Goal: Task Accomplishment & Management: Manage account settings

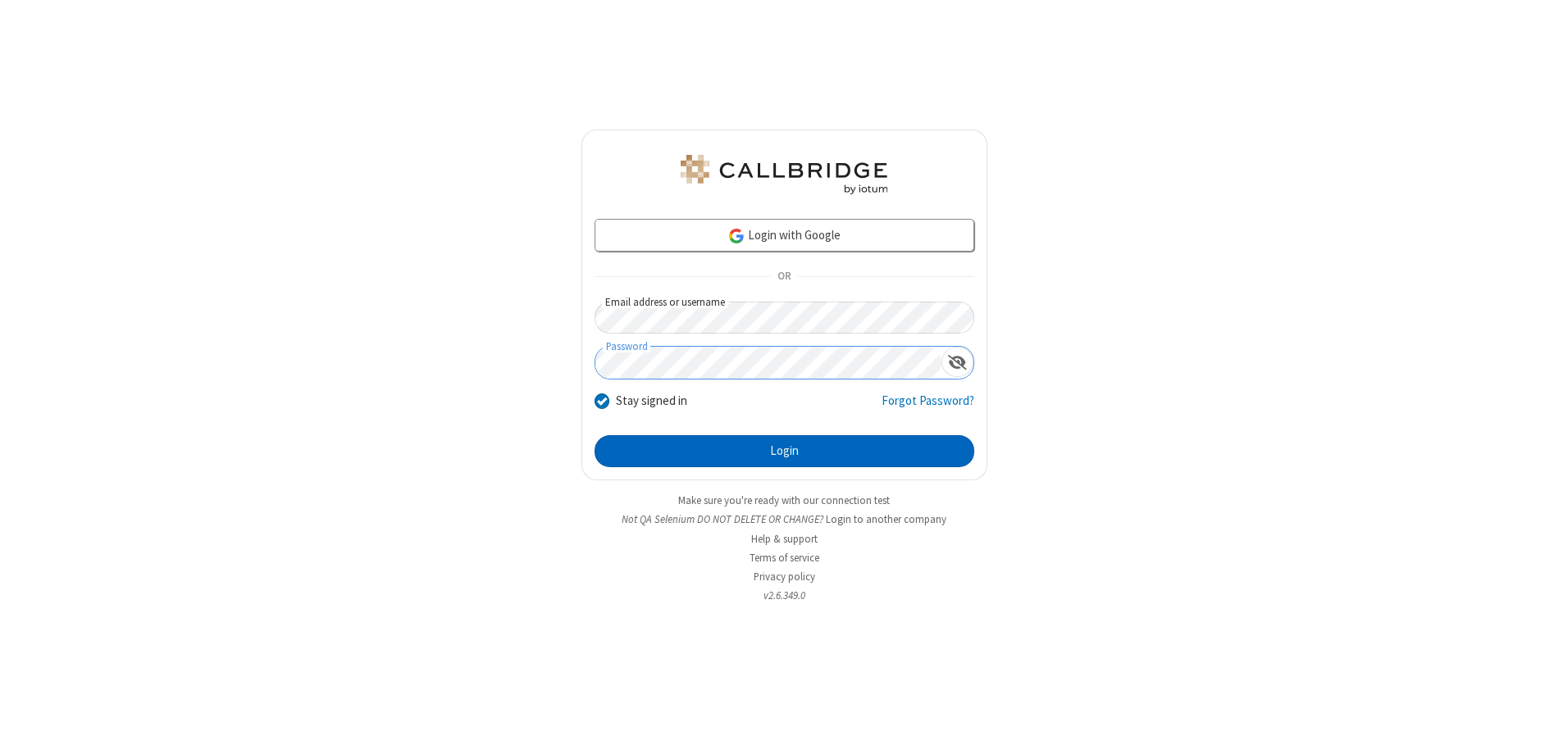
click at [784, 451] on button "Login" at bounding box center [784, 451] width 380 height 33
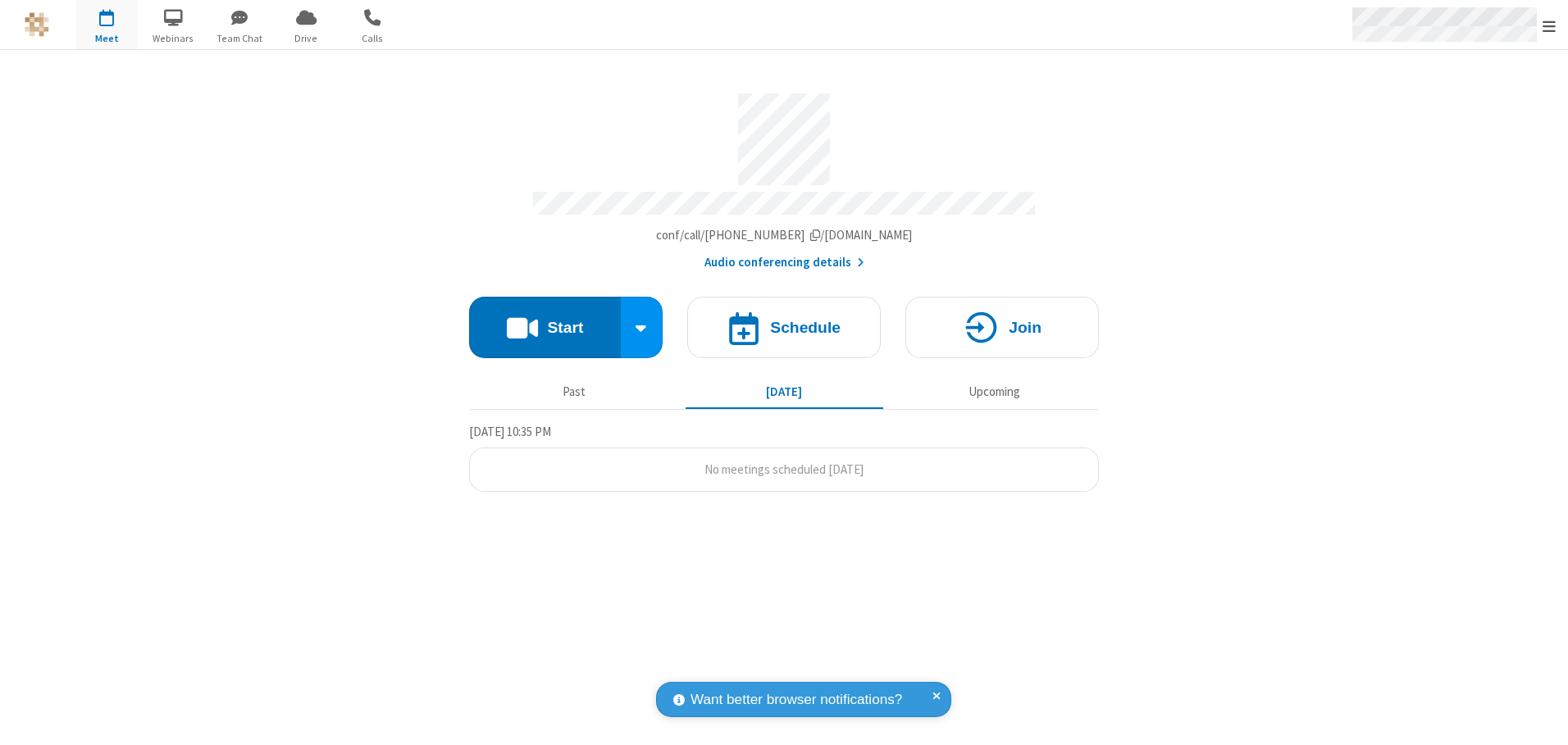
click at [1549, 25] on span "Open menu" at bounding box center [1549, 26] width 13 height 17
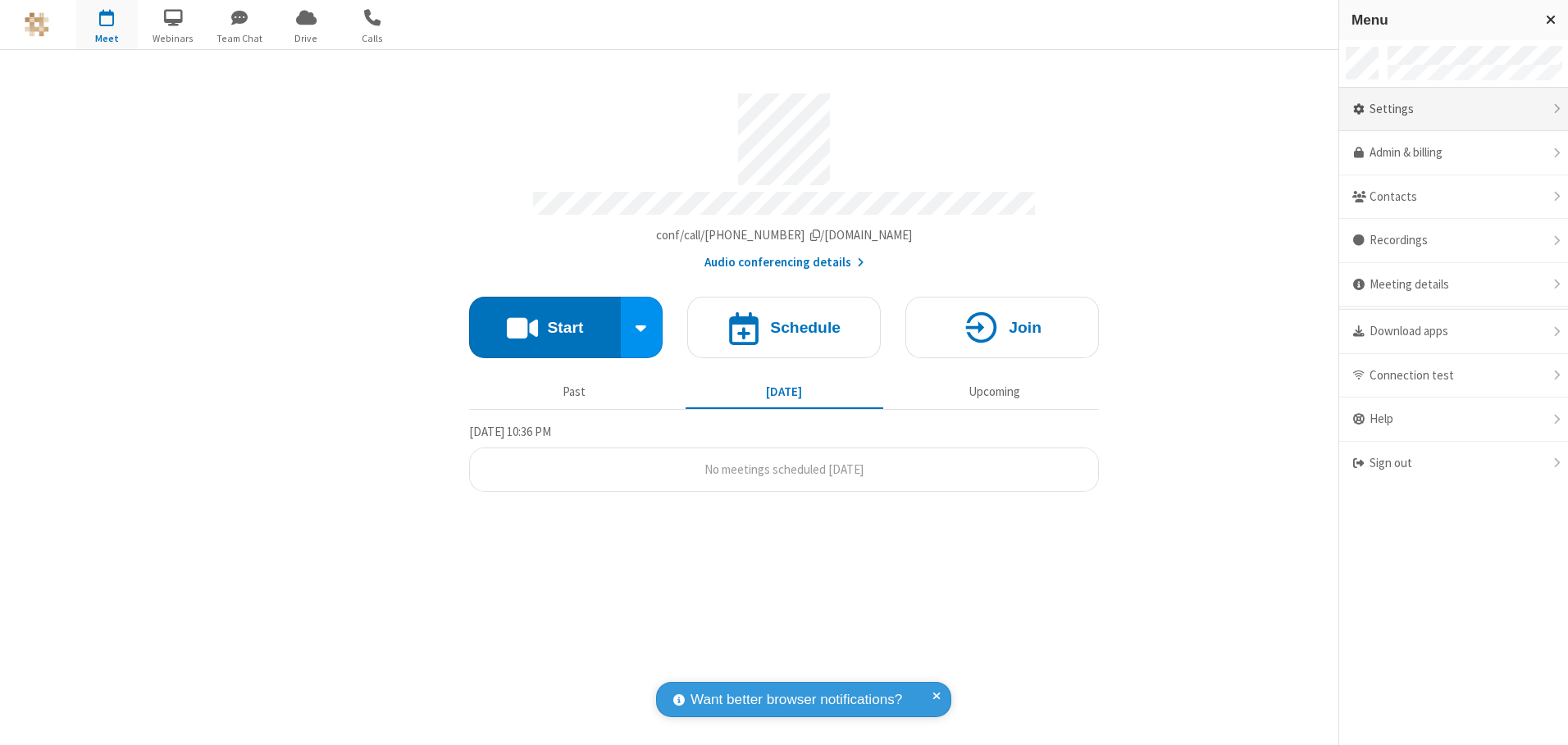
click at [1453, 109] on div "Settings" at bounding box center [1453, 110] width 229 height 44
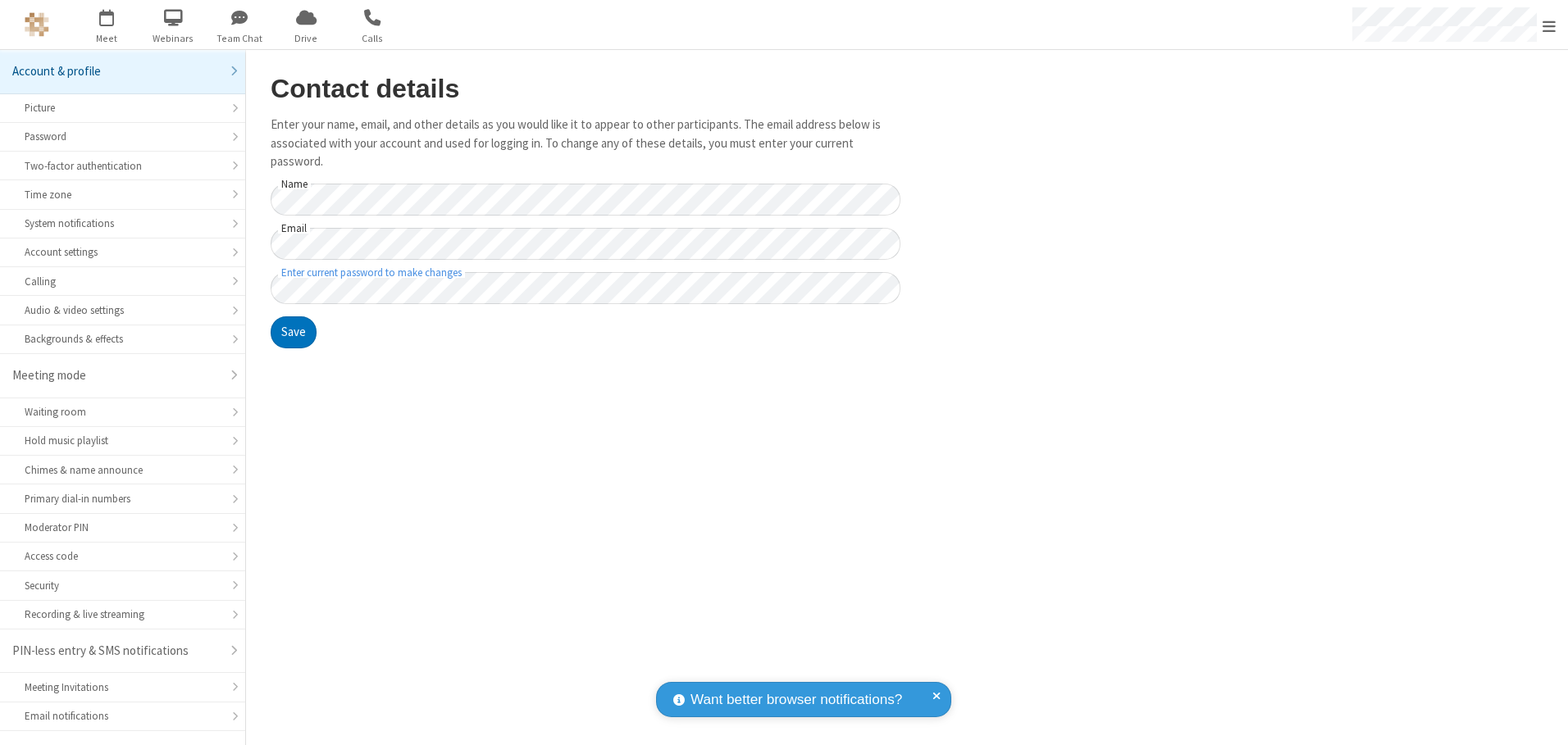
scroll to position [29, 0]
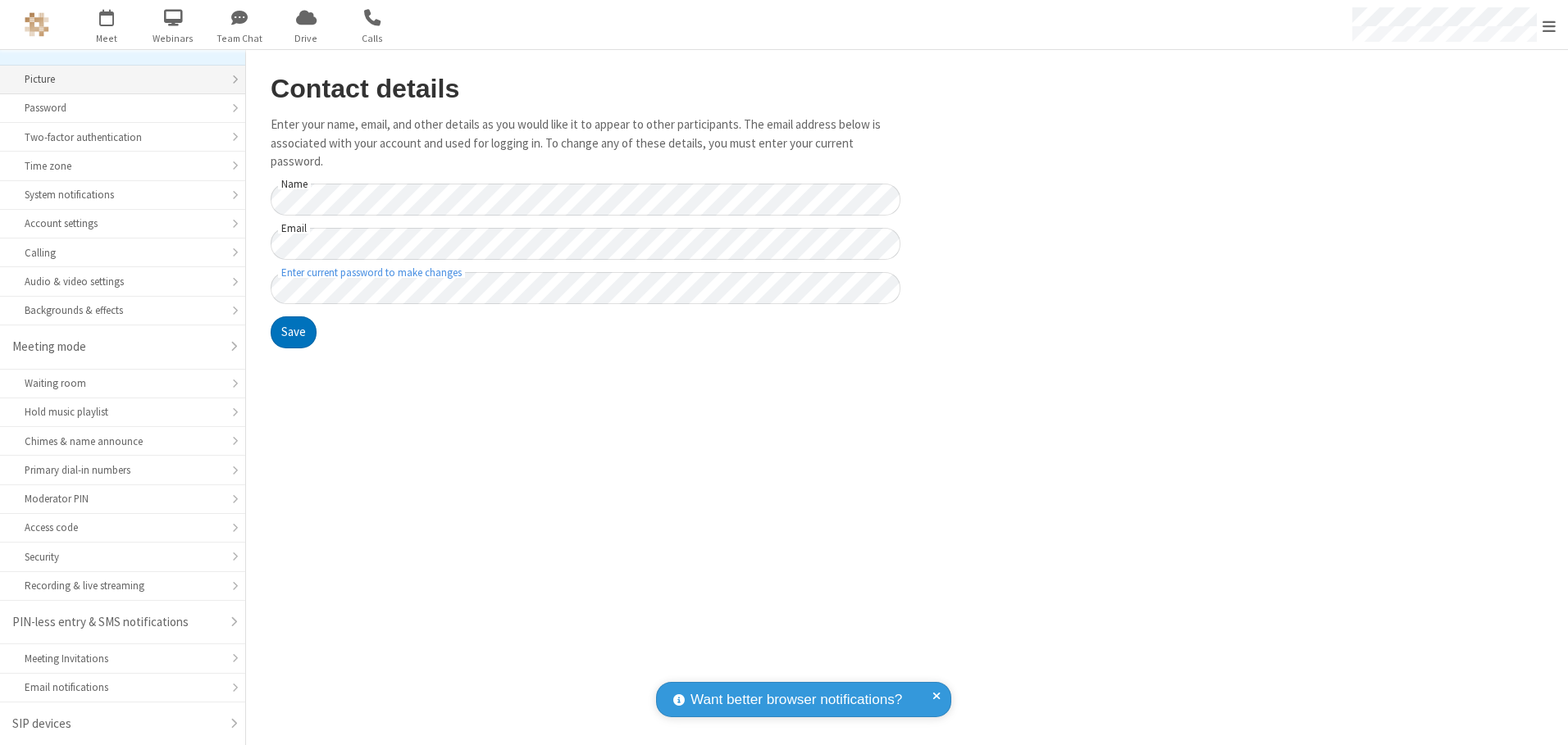
click at [116, 79] on div "Picture" at bounding box center [122, 79] width 196 height 16
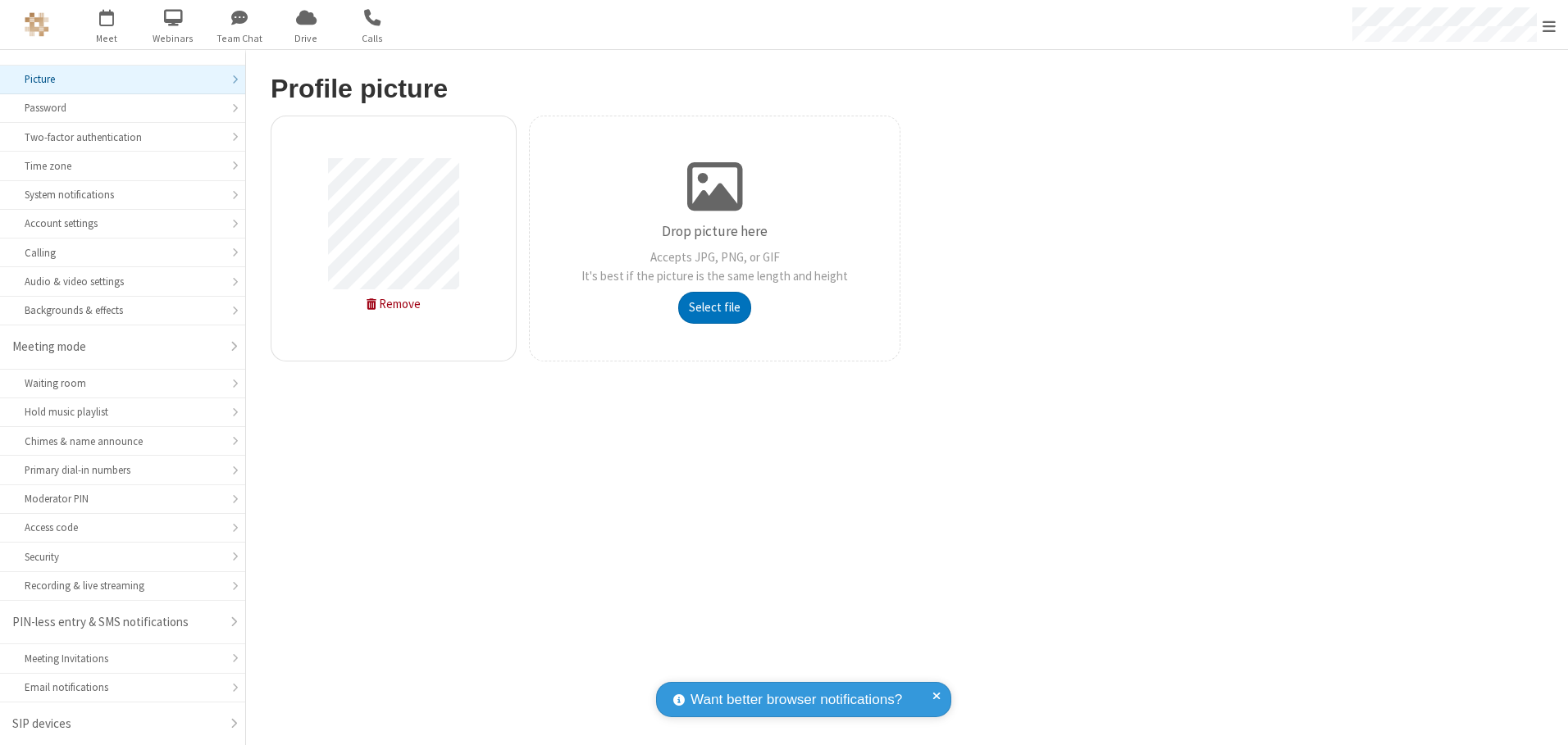
type input "C:\fakepath\avatar_image_test_2.jpg"
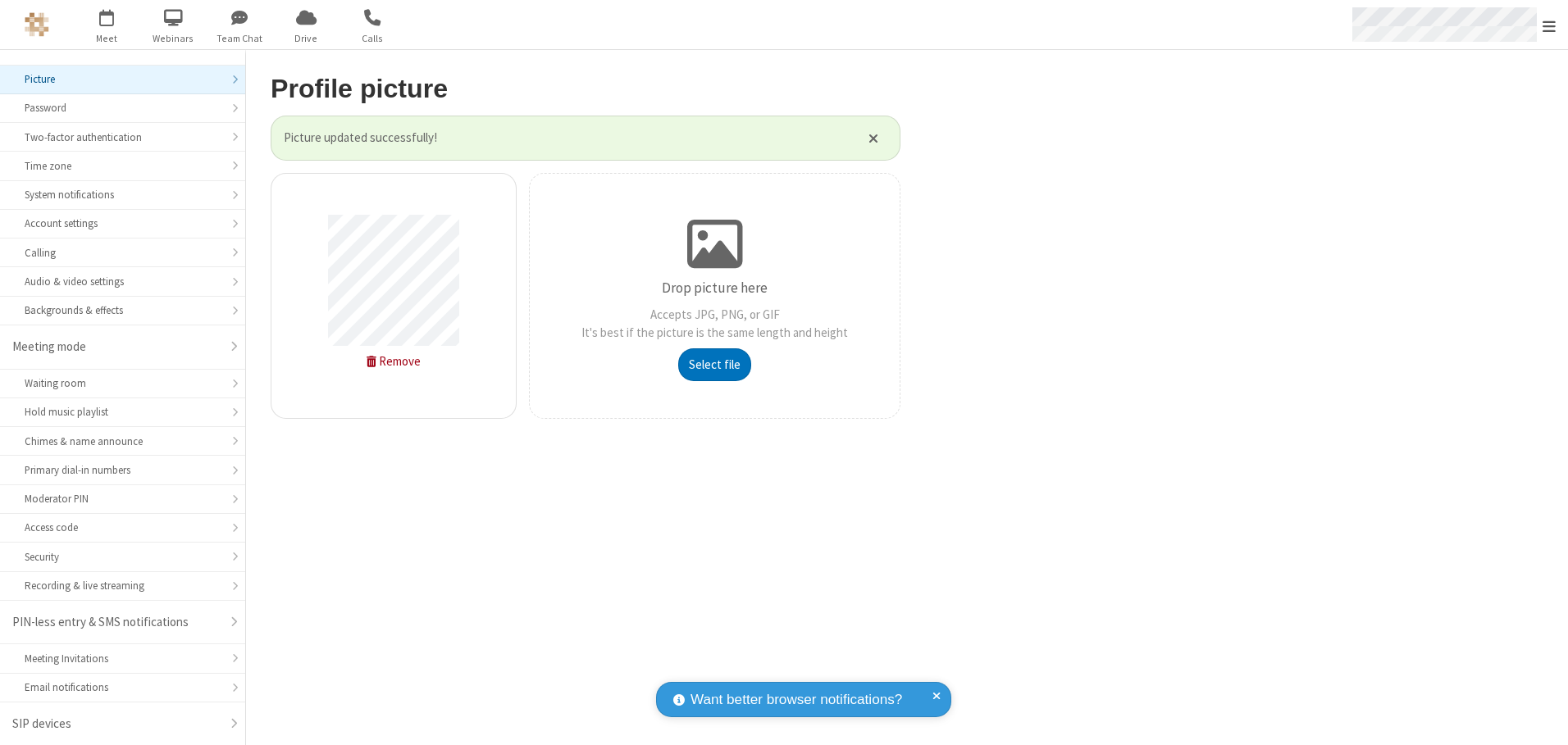
click at [1549, 25] on span "Open menu" at bounding box center [1549, 26] width 13 height 17
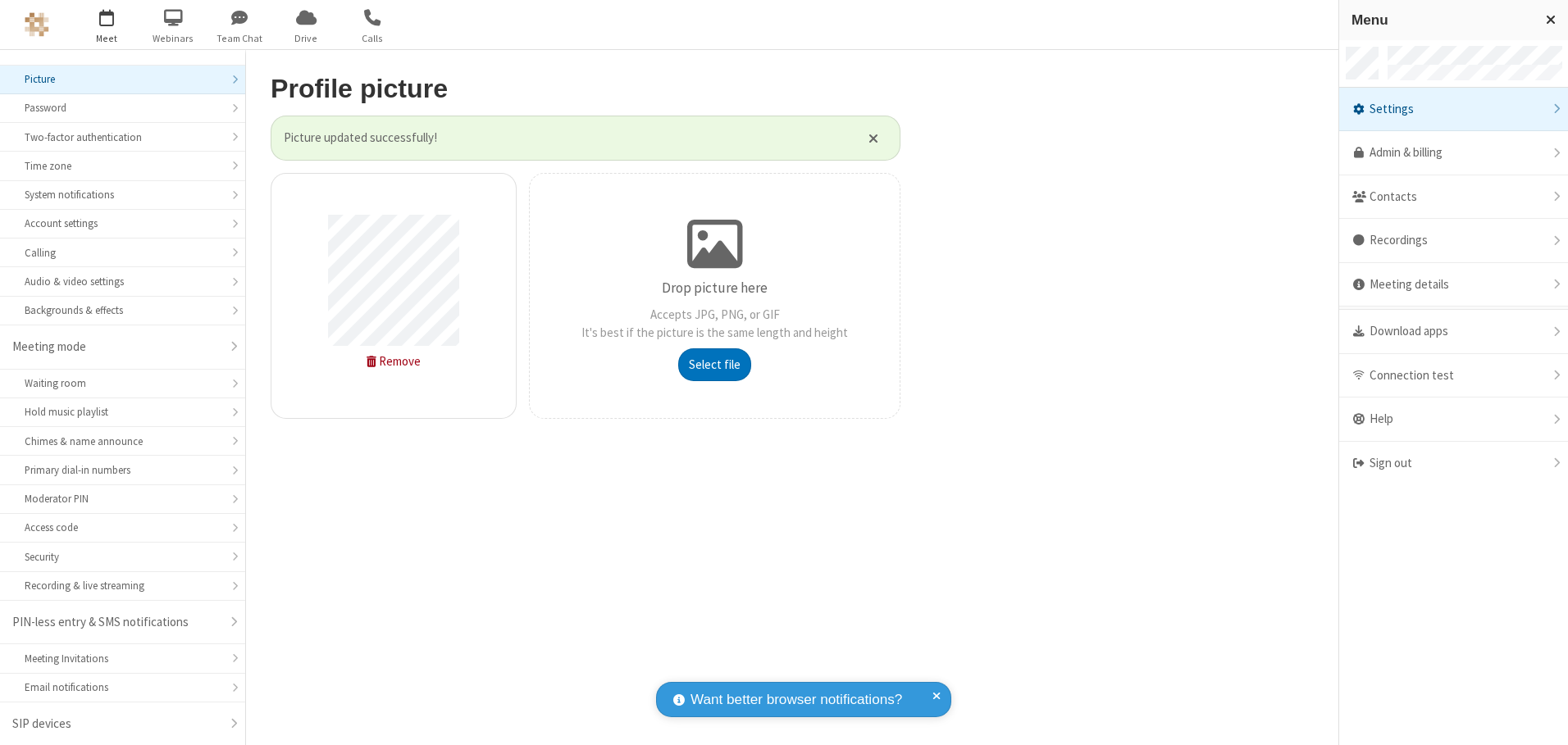
click at [106, 25] on span "button" at bounding box center [107, 18] width 62 height 28
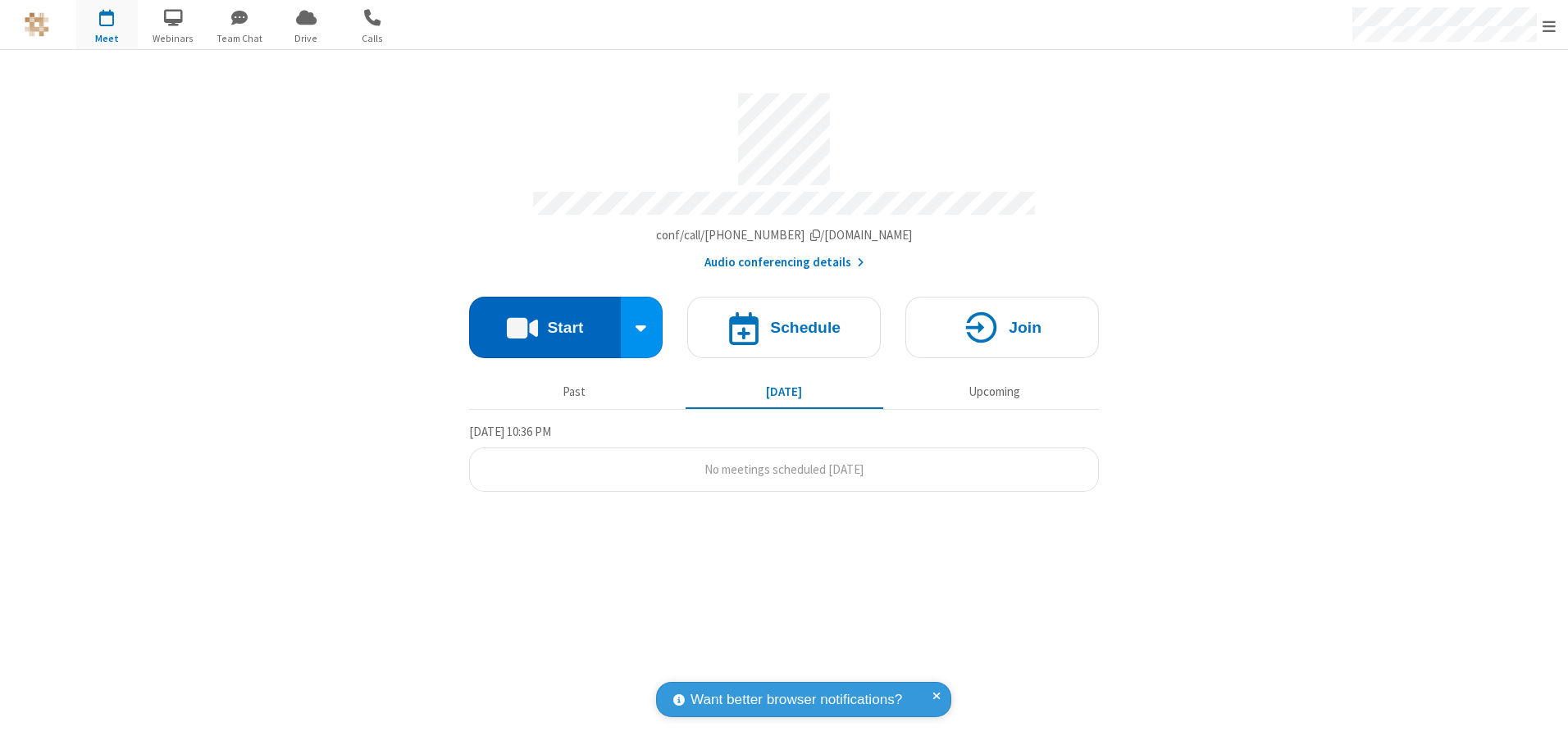
click at [544, 322] on button "Start" at bounding box center [545, 328] width 152 height 61
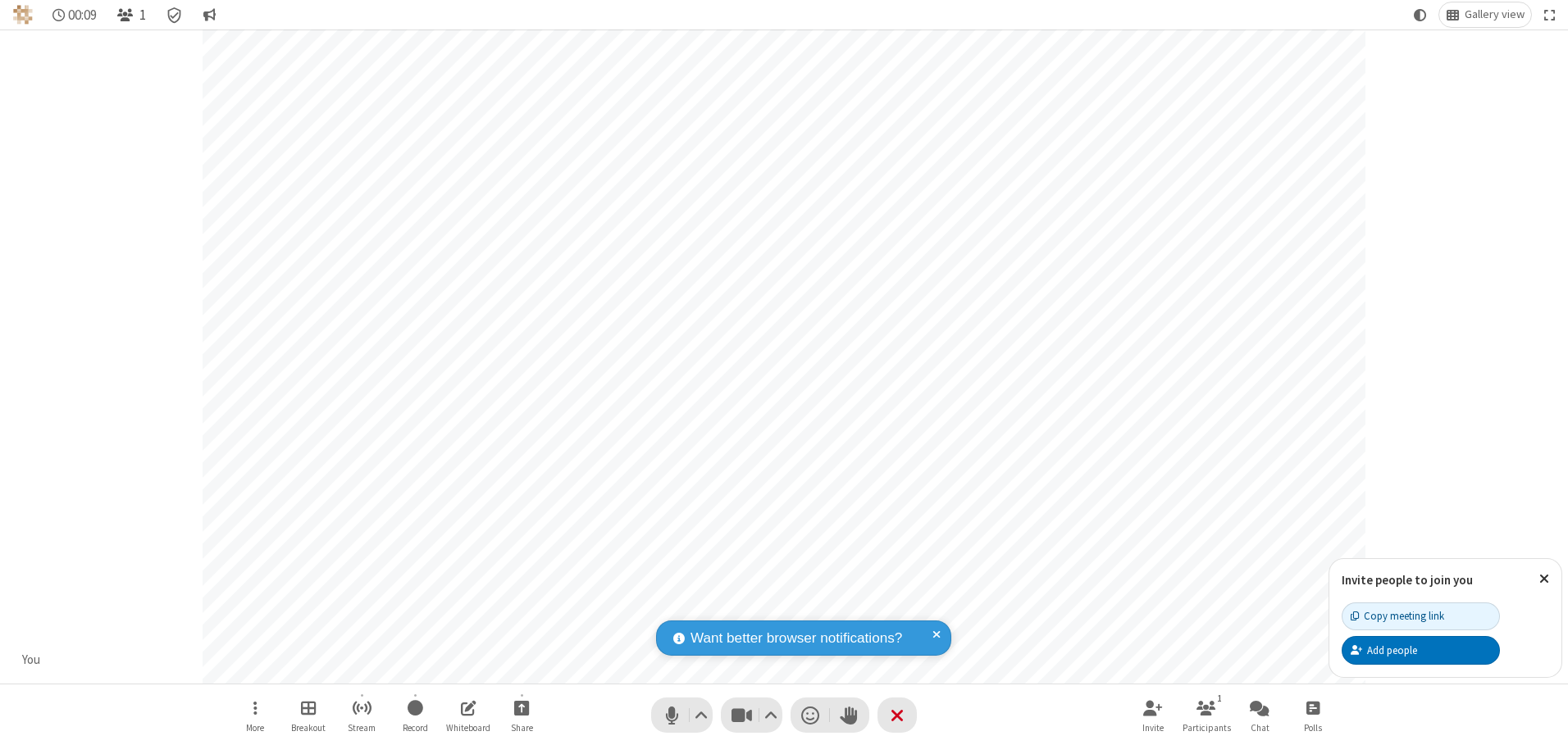
click at [127, 15] on span "Open participant list" at bounding box center [125, 15] width 16 height 16
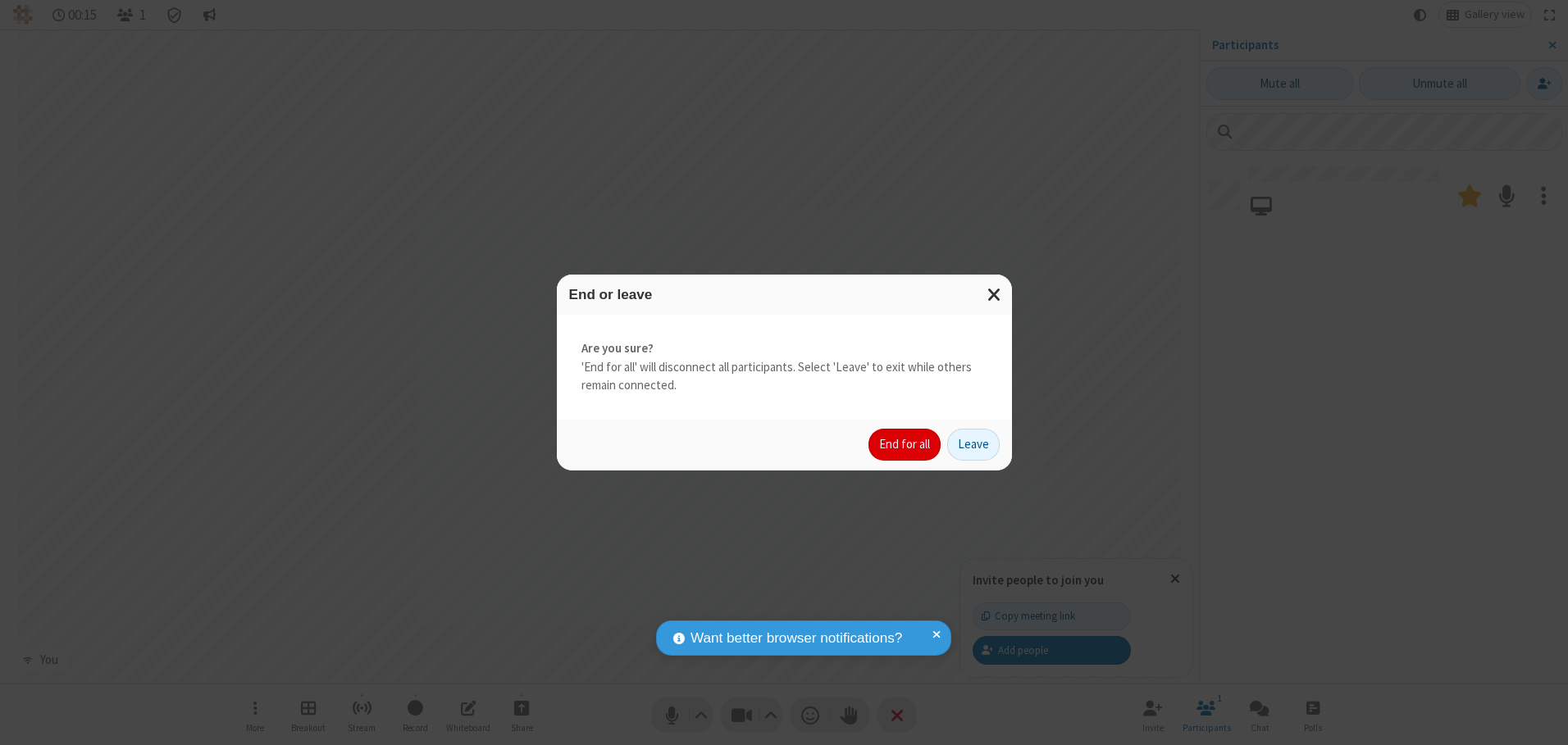
click at [905, 445] on button "End for all" at bounding box center [904, 445] width 72 height 33
